Goal: Task Accomplishment & Management: Use online tool/utility

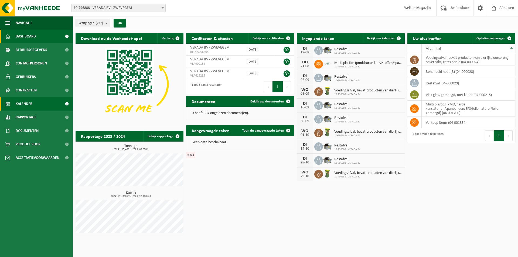
click at [28, 105] on span "Kalender" at bounding box center [24, 103] width 17 height 13
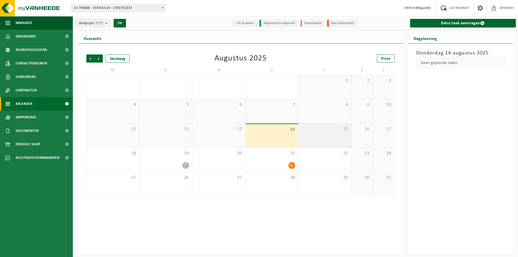
click at [332, 138] on div "15" at bounding box center [324, 136] width 53 height 24
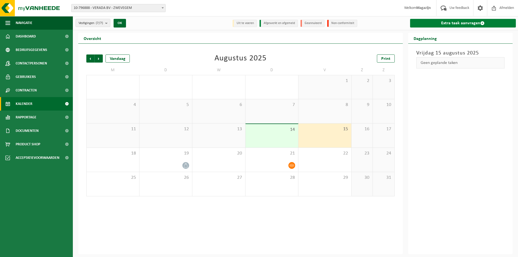
click at [466, 22] on link "Extra taak aanvragen" at bounding box center [463, 23] width 106 height 9
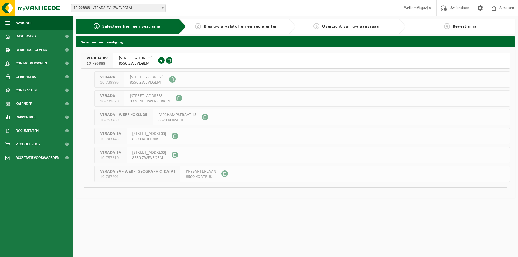
click at [149, 60] on span "HARELBEEKSTRAAT 104F" at bounding box center [136, 58] width 34 height 5
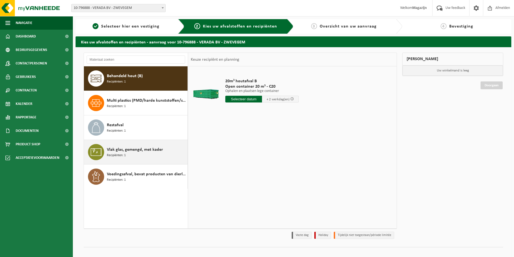
click at [128, 152] on span "Vlak glas, gemengd, met kader" at bounding box center [135, 149] width 56 height 6
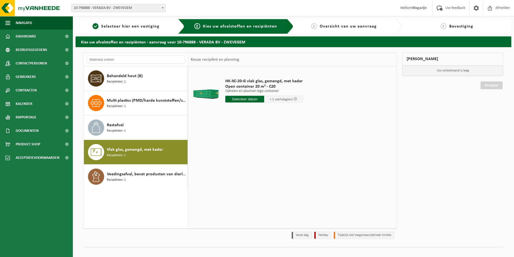
click at [239, 102] on input "text" at bounding box center [244, 99] width 39 height 7
click at [269, 147] on div "28 29 30 31 1 2 3 4 5 6 7 8 9 10 11 12 13 14 15 16 17 18 19 20 21 22 23 24 25 2…" at bounding box center [259, 146] width 66 height 43
click at [231, 155] on div "18" at bounding box center [230, 155] width 9 height 9
type input "Van 2025-08-18"
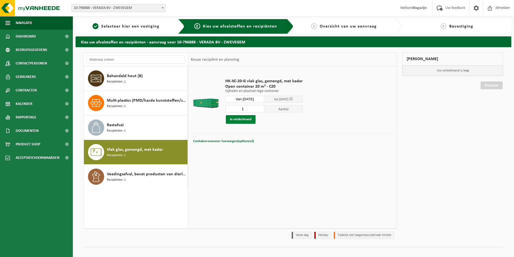
click at [242, 120] on button "In winkelmand" at bounding box center [241, 119] width 30 height 9
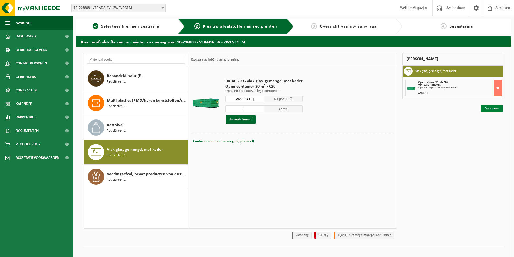
click at [487, 108] on link "Doorgaan" at bounding box center [491, 109] width 22 height 8
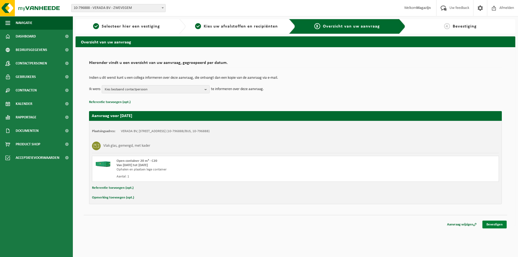
click at [493, 224] on link "Bevestigen" at bounding box center [494, 225] width 24 height 8
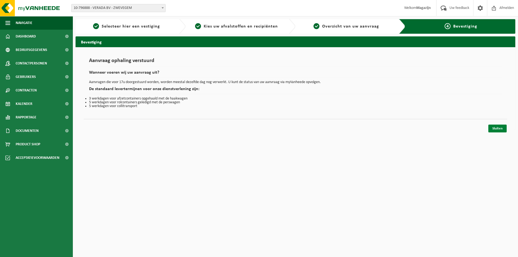
click at [498, 130] on link "Sluiten" at bounding box center [497, 129] width 18 height 8
